Goal: Find specific page/section: Find specific page/section

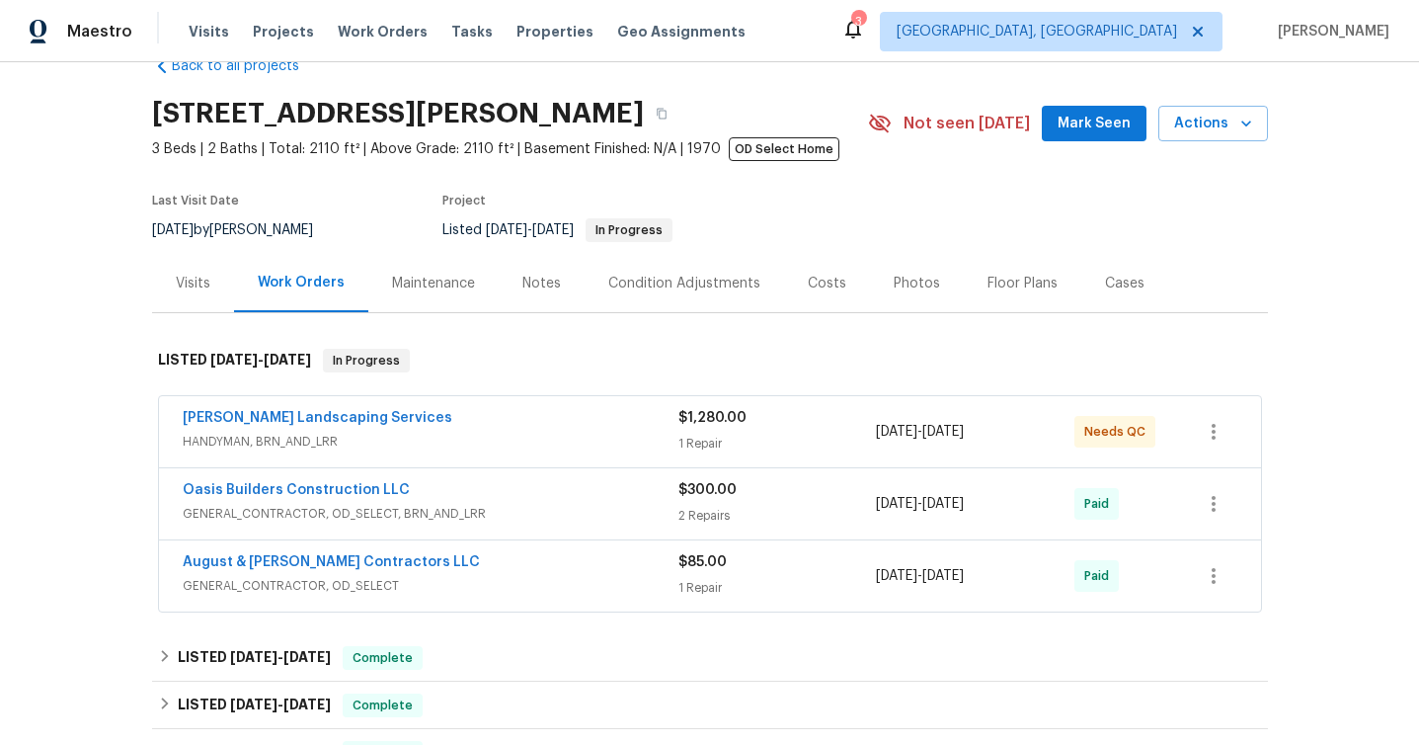
scroll to position [97, 0]
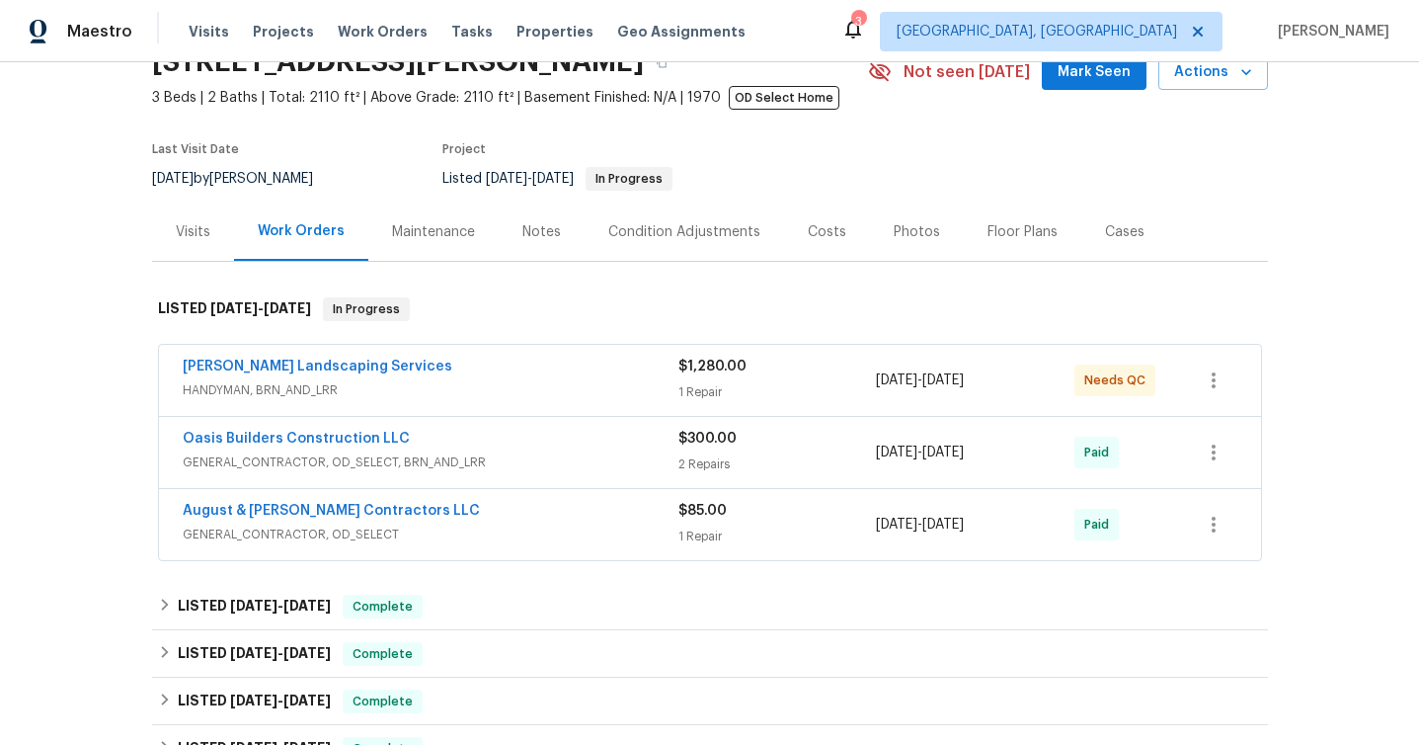
click at [497, 528] on span "GENERAL_CONTRACTOR, OD_SELECT" at bounding box center [431, 534] width 496 height 20
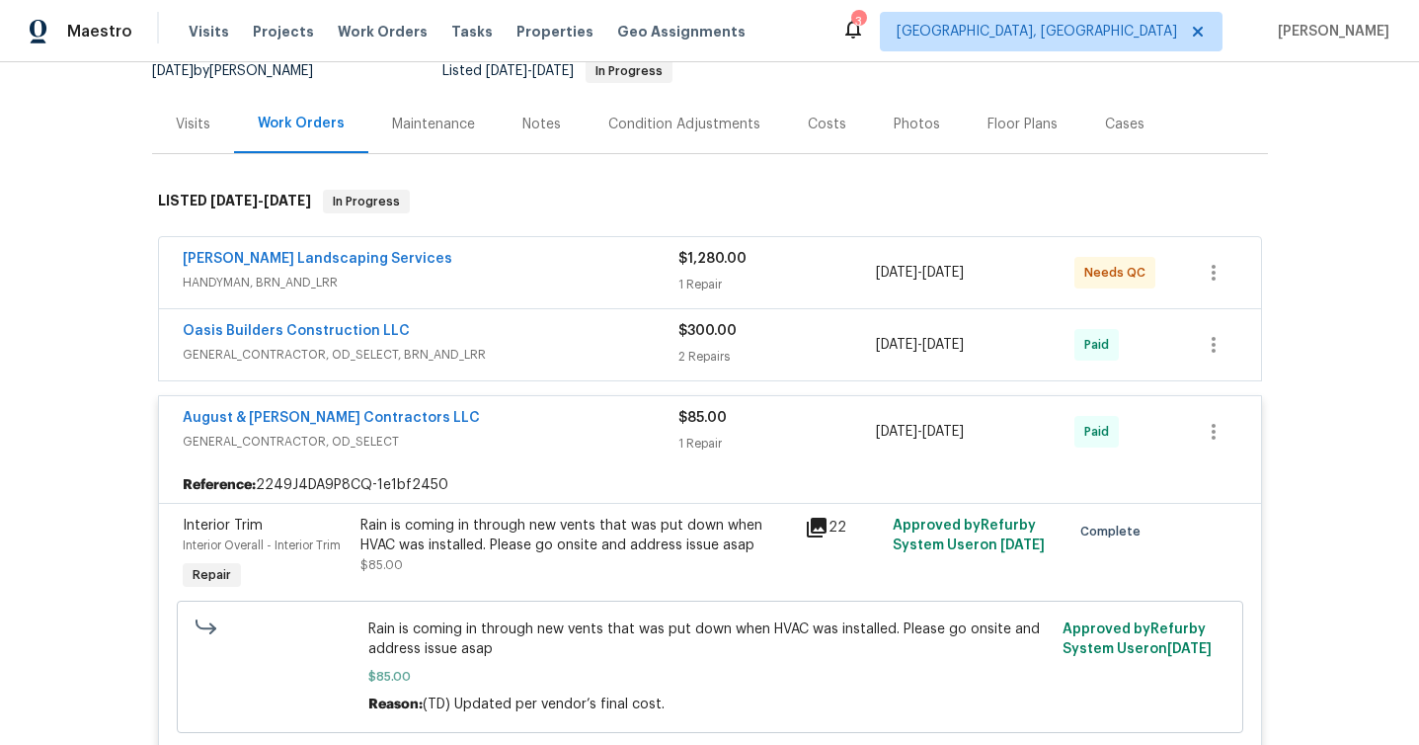
scroll to position [205, 0]
click at [514, 375] on div "Oasis Builders Construction LLC GENERAL_CONTRACTOR, OD_SELECT, BRN_AND_LRR $300…" at bounding box center [710, 343] width 1102 height 71
click at [522, 342] on div "Oasis Builders Construction LLC" at bounding box center [431, 332] width 496 height 24
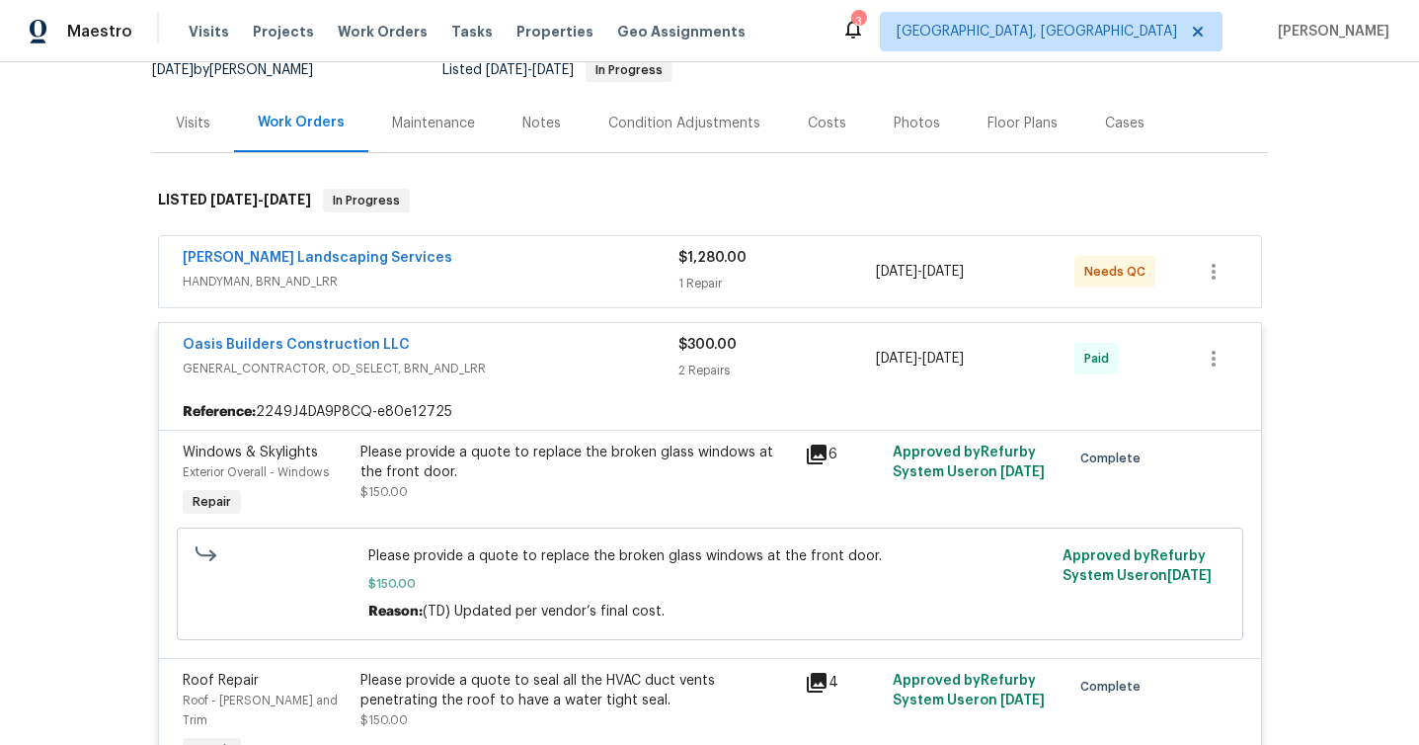
click at [535, 280] on span "HANDYMAN, BRN_AND_LRR" at bounding box center [431, 282] width 496 height 20
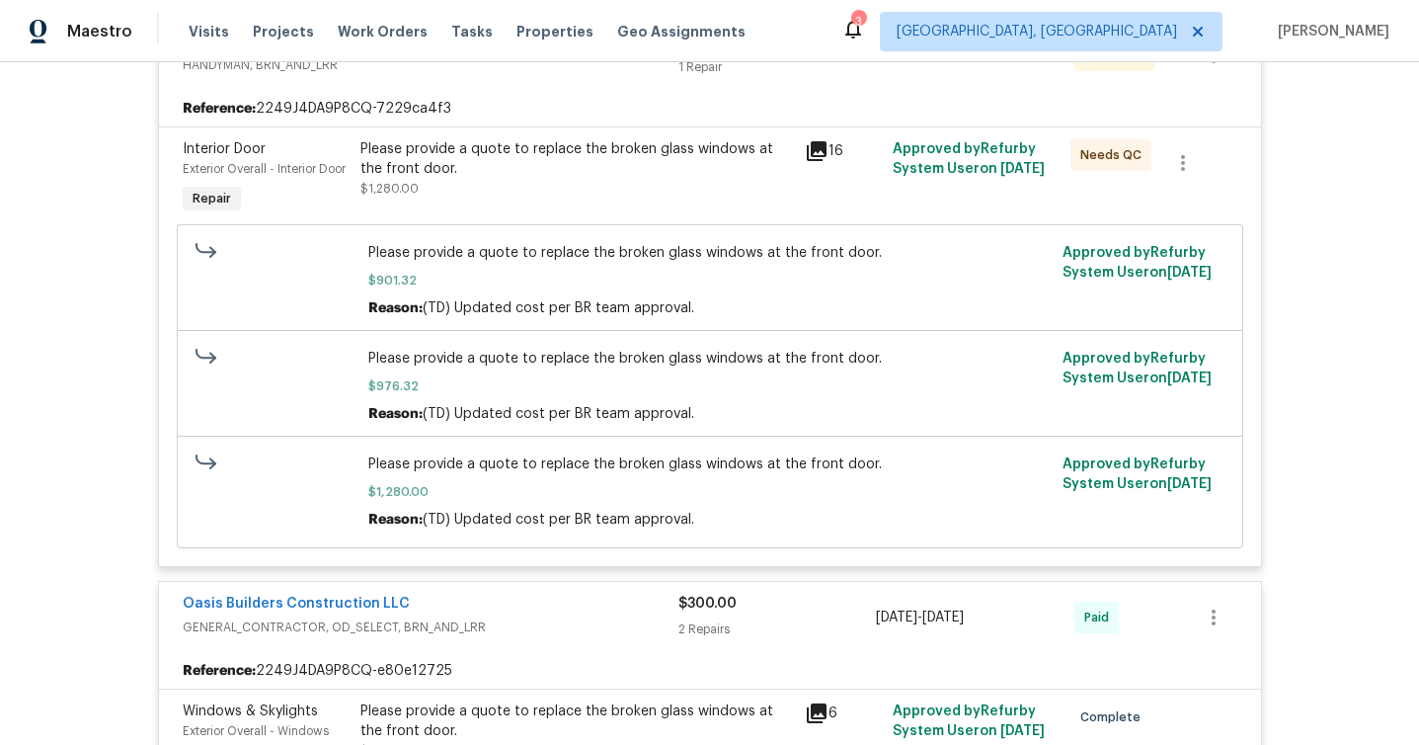
scroll to position [0, 0]
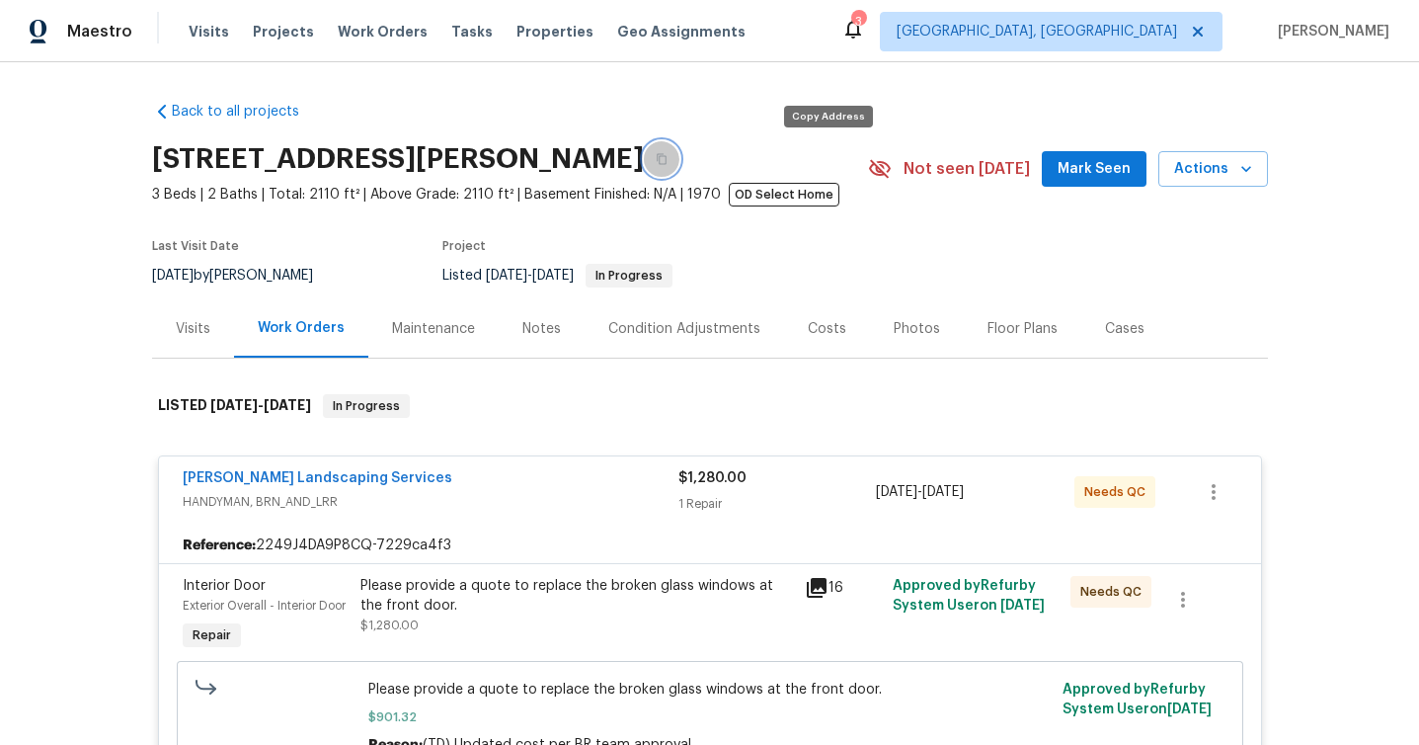
click at [680, 166] on button "button" at bounding box center [662, 159] width 36 height 36
click at [196, 343] on div "Visits" at bounding box center [193, 328] width 82 height 58
